Goal: Task Accomplishment & Management: Manage account settings

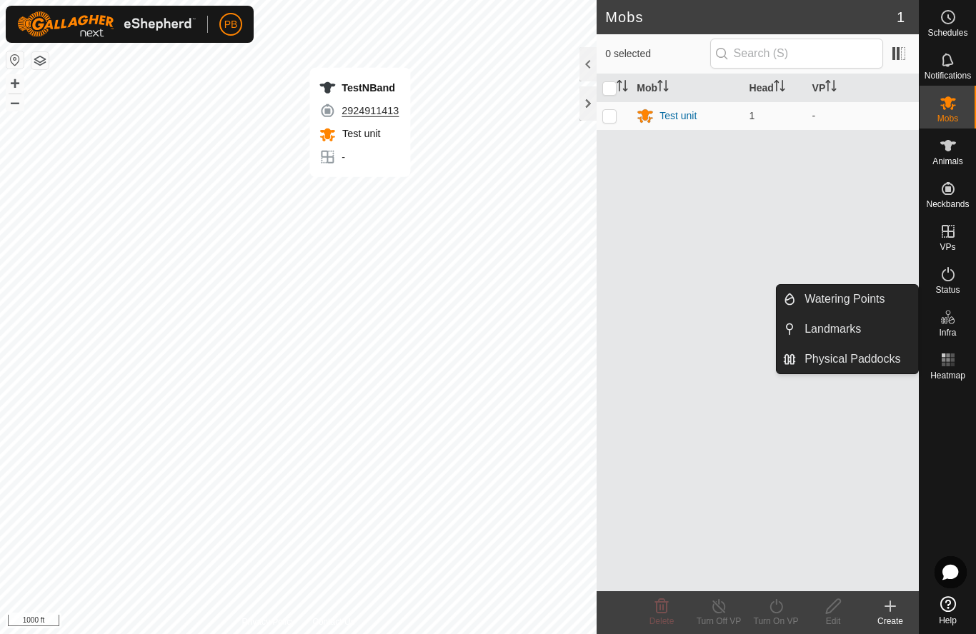
click at [849, 324] on span "Landmarks" at bounding box center [832, 329] width 56 height 17
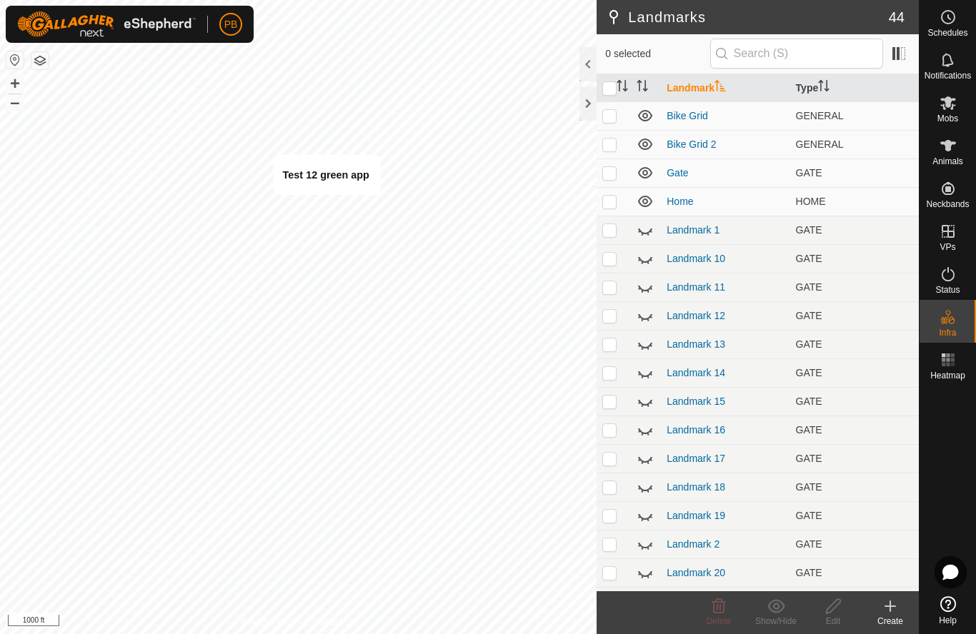
click at [888, 618] on div "Create" at bounding box center [889, 621] width 57 height 13
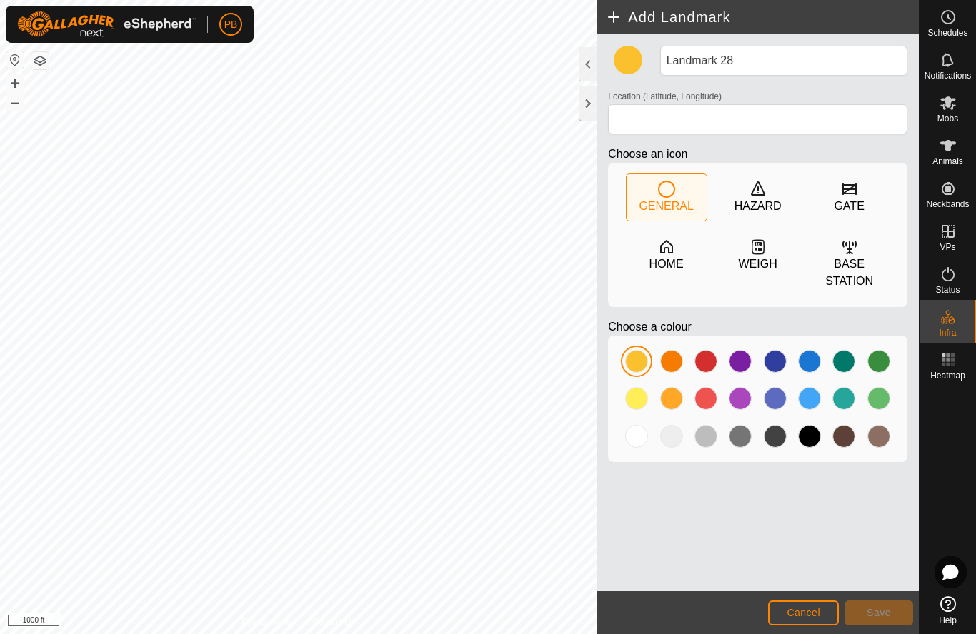
click at [757, 252] on icon at bounding box center [757, 247] width 17 height 17
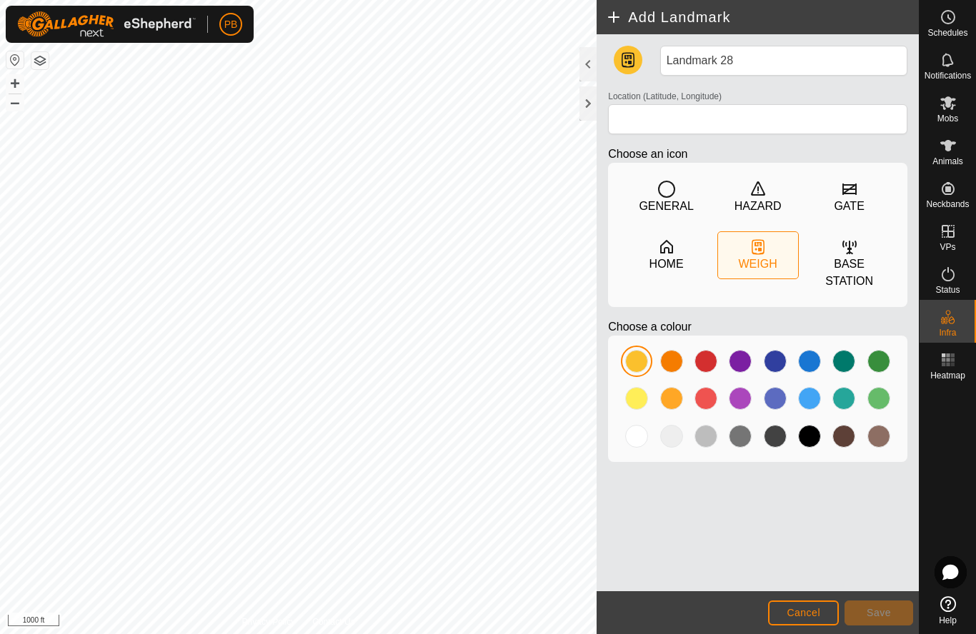
click at [626, 441] on div at bounding box center [636, 436] width 23 height 23
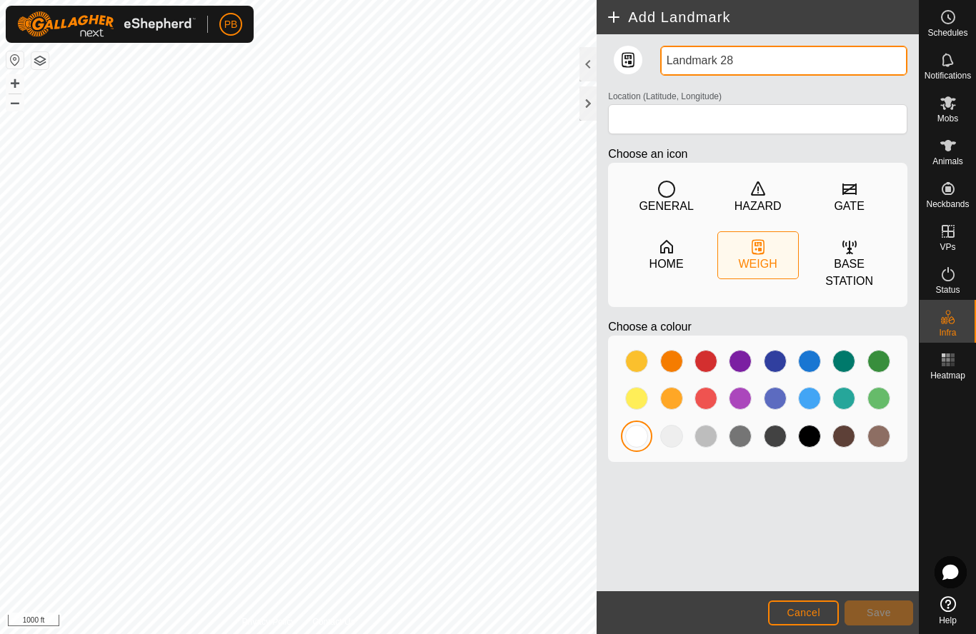
click at [736, 64] on input "Landmark 28" at bounding box center [783, 61] width 247 height 30
type input "L"
type input "Test 13"
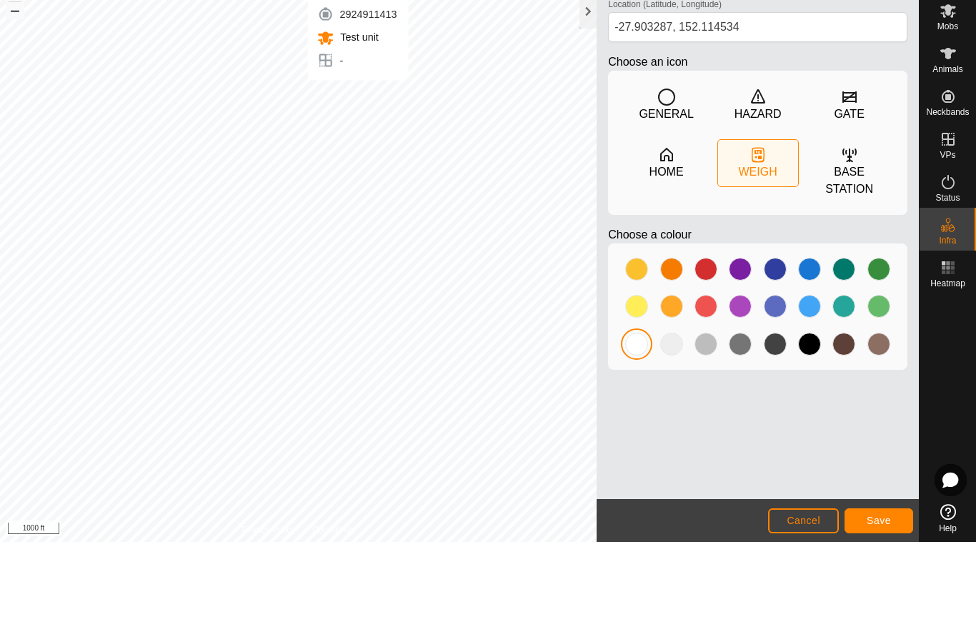
scroll to position [1, 0]
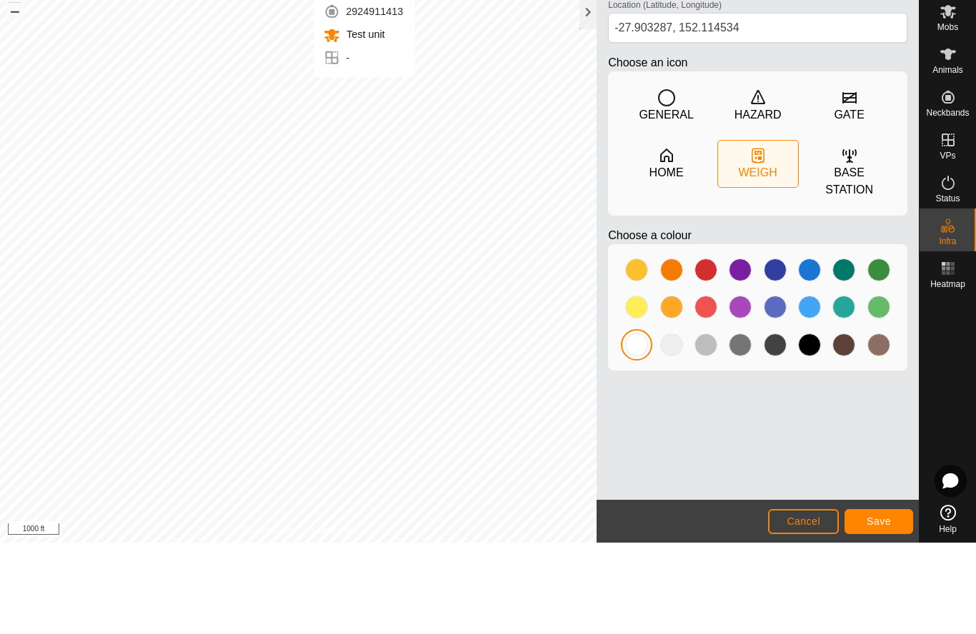
type input "-27.903325, 152.114534"
type input "Test 13"
click at [889, 607] on span "Save" at bounding box center [878, 612] width 24 height 11
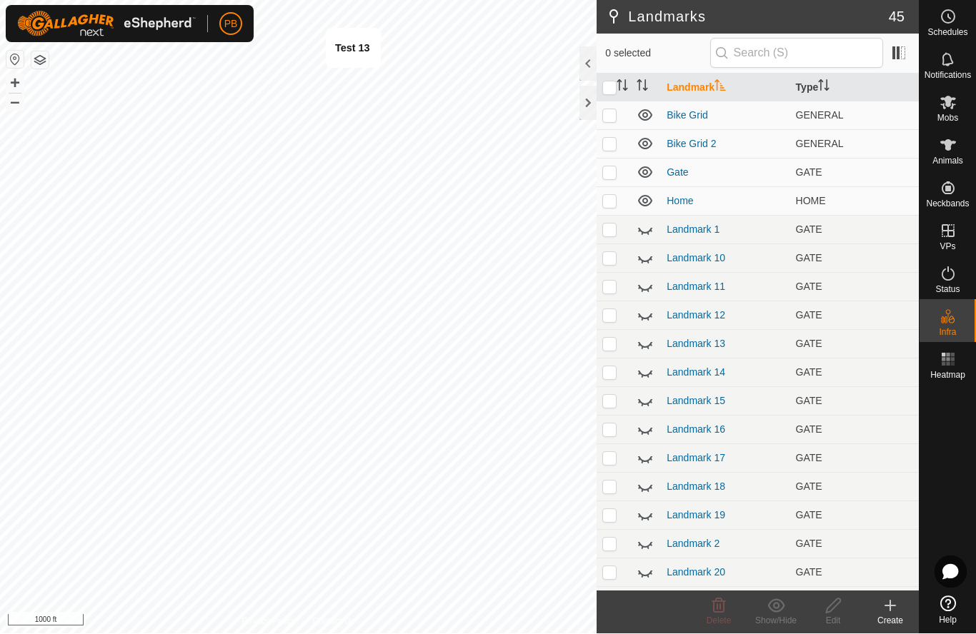
click at [896, 605] on icon at bounding box center [889, 606] width 17 height 17
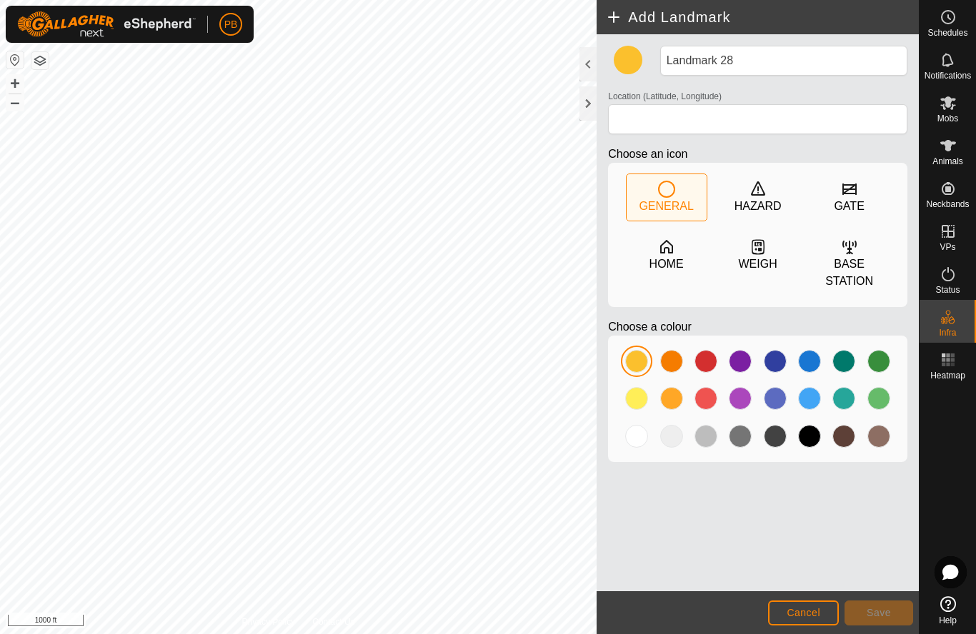
type input "-27.905622, 152.120135"
click at [636, 436] on div at bounding box center [636, 436] width 23 height 23
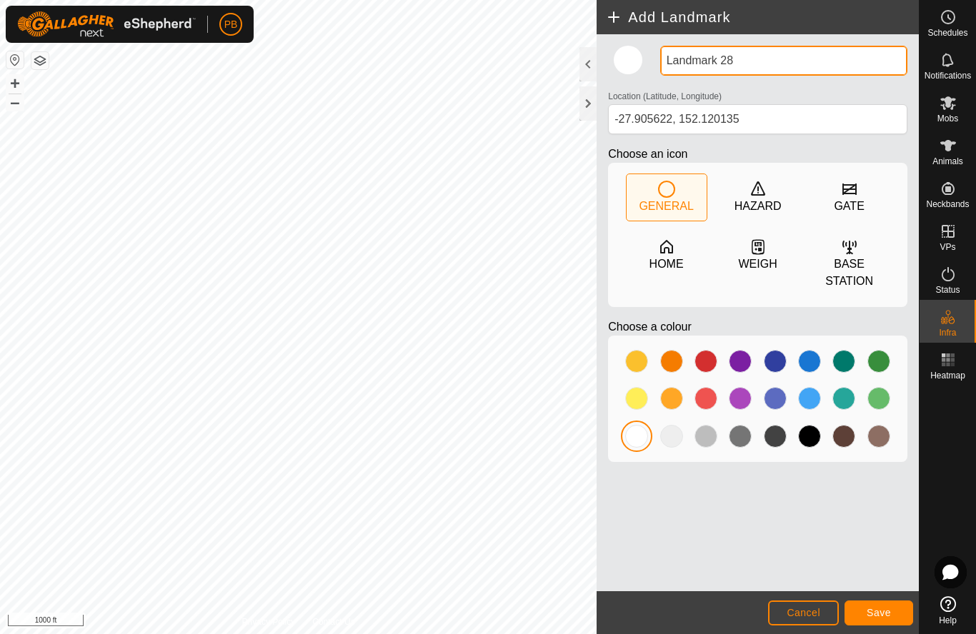
click at [749, 64] on input "Landmark 28" at bounding box center [783, 61] width 247 height 30
type input "L"
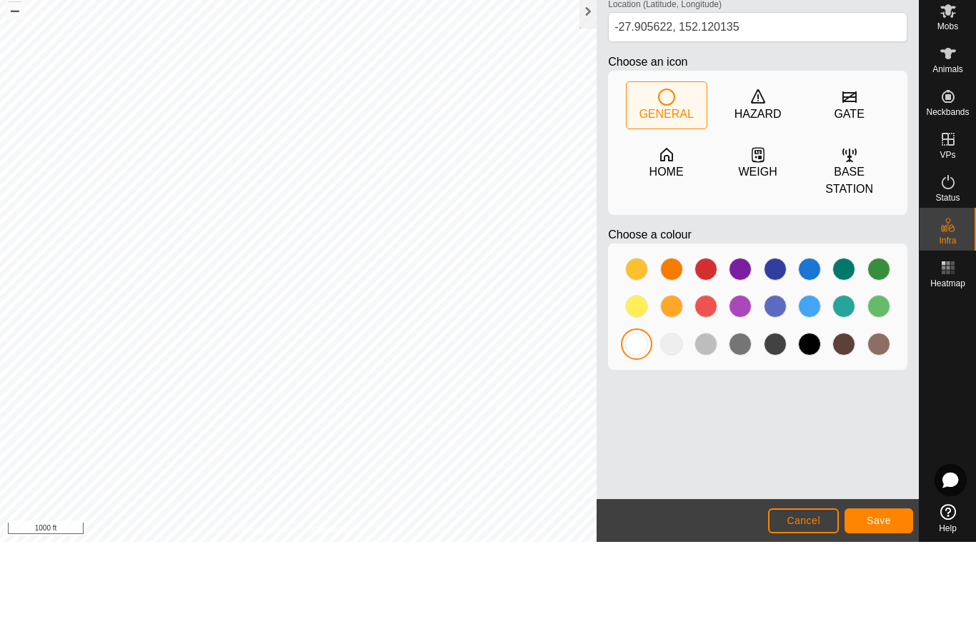
type input "Test 14"
click at [881, 607] on span "Save" at bounding box center [878, 612] width 24 height 11
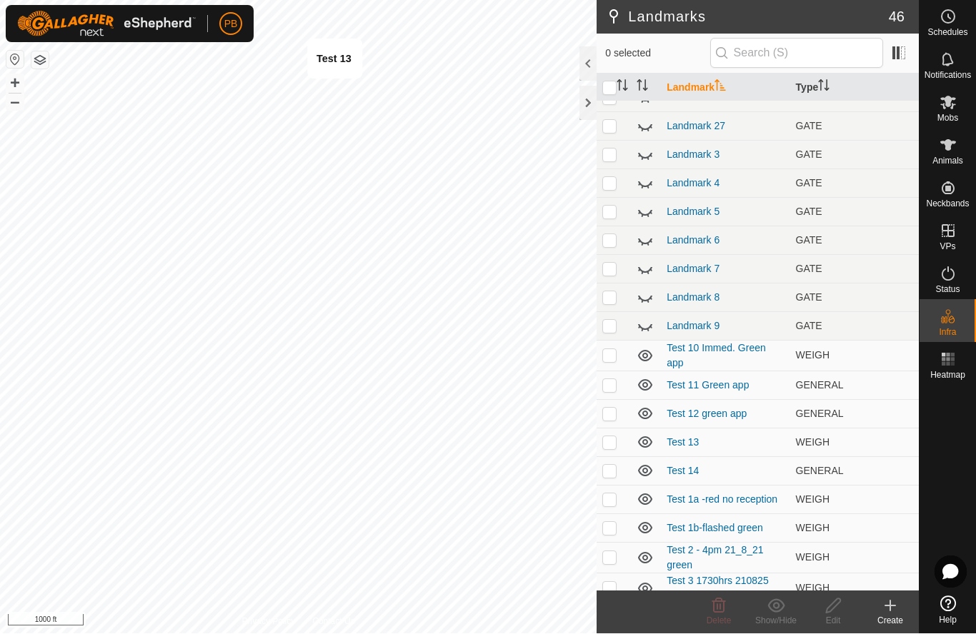
scroll to position [560, 0]
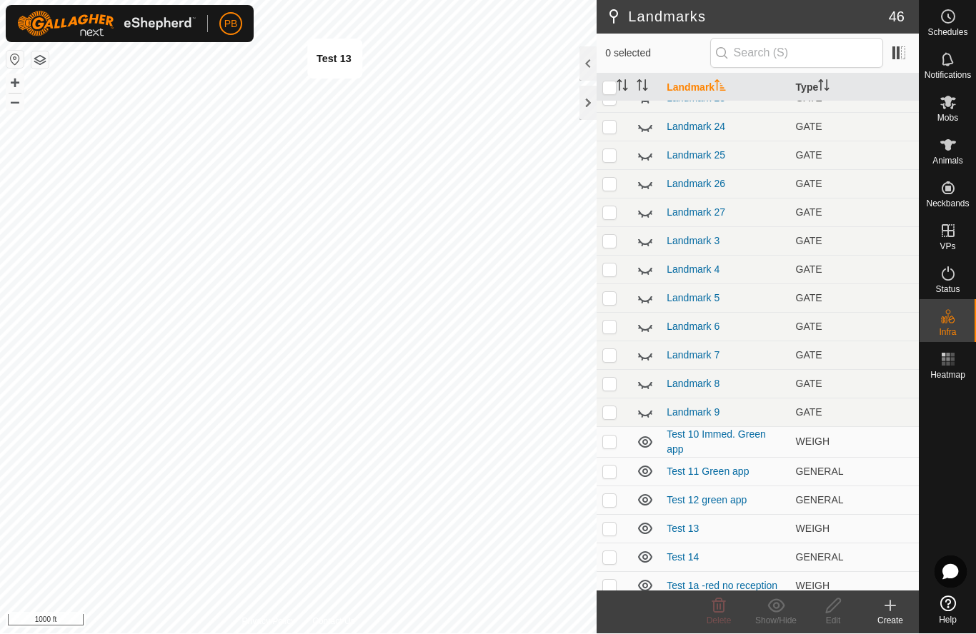
click at [736, 529] on td "Test 13" at bounding box center [725, 529] width 129 height 29
click at [682, 531] on link "Test 13" at bounding box center [682, 529] width 32 height 11
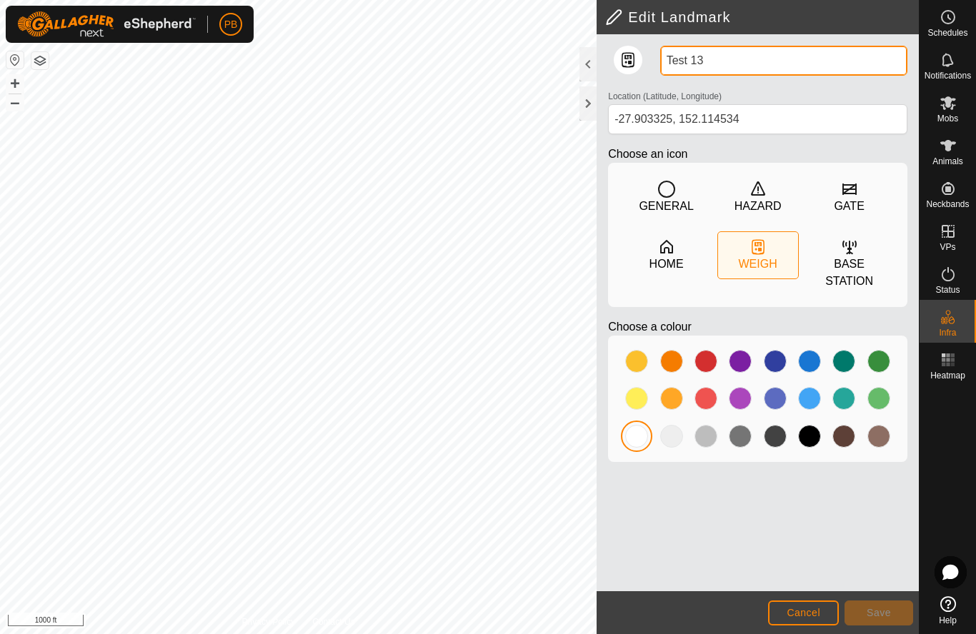
click at [776, 58] on input "Test 13" at bounding box center [783, 61] width 247 height 30
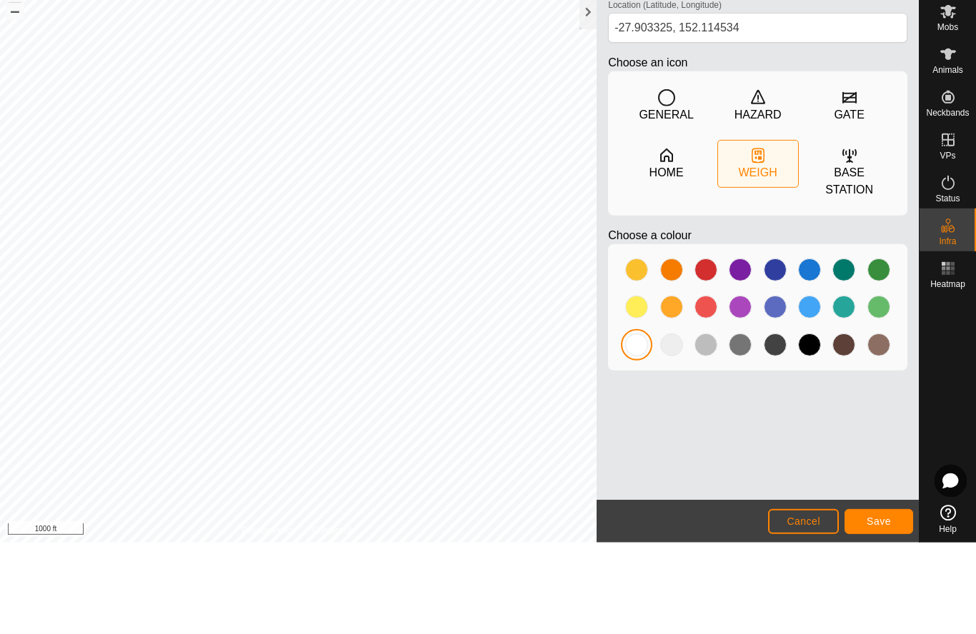
type input "Test 13 Green App"
click at [884, 607] on span "Save" at bounding box center [878, 612] width 24 height 11
